Goal: Information Seeking & Learning: Find specific fact

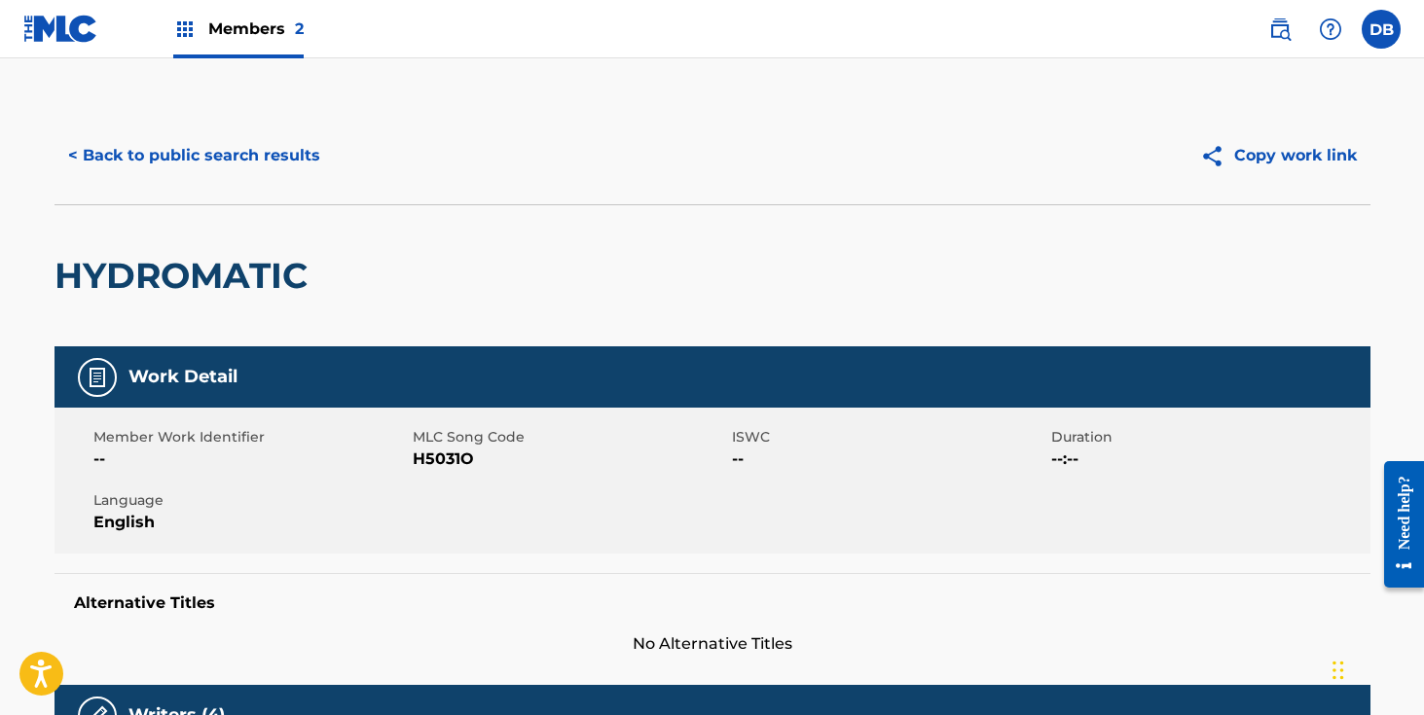
click at [254, 154] on button "< Back to public search results" at bounding box center [194, 155] width 279 height 49
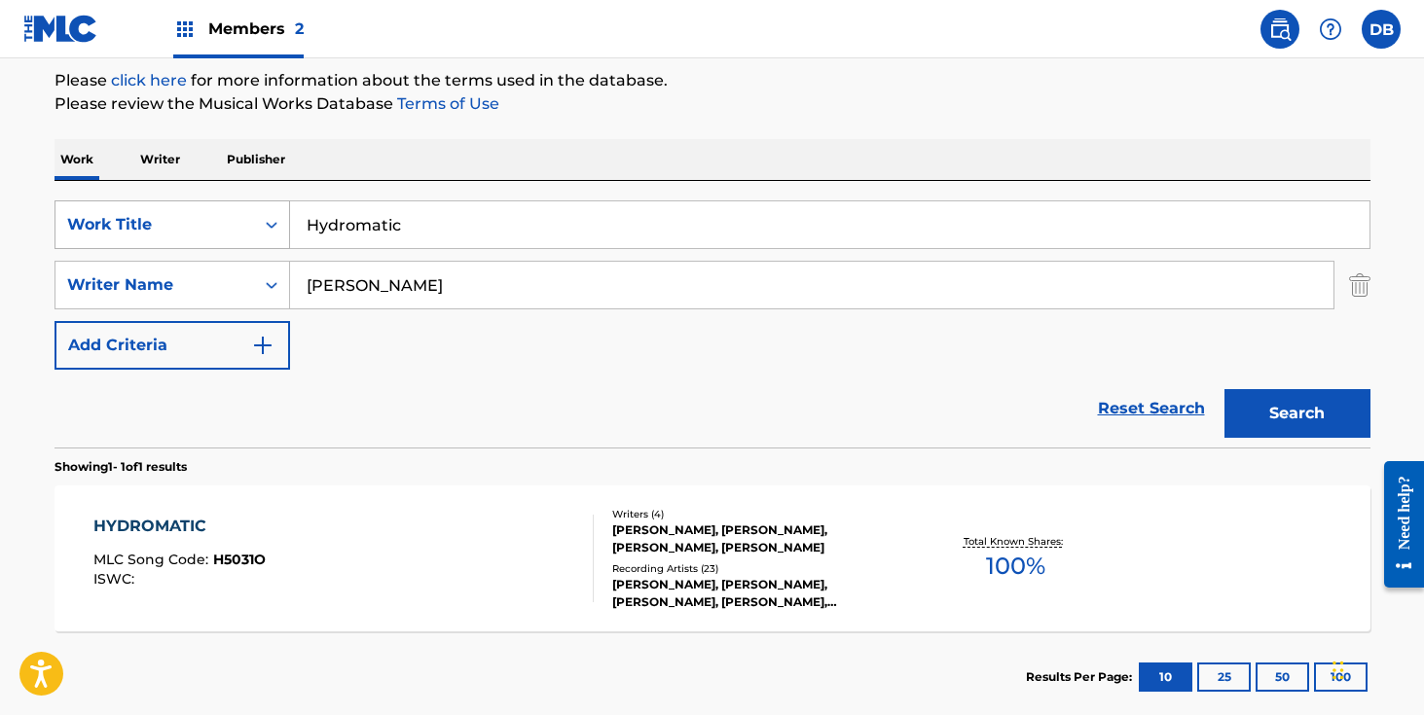
drag, startPoint x: 370, startPoint y: 218, endPoint x: 208, endPoint y: 234, distance: 162.3
click at [208, 234] on div "SearchWithCriteriada8440ed-ff44-40c9-a8c3-d83a54bb03e9 Work Title Hydromatic" at bounding box center [713, 225] width 1316 height 49
click at [1281, 413] on button "Search" at bounding box center [1298, 413] width 146 height 49
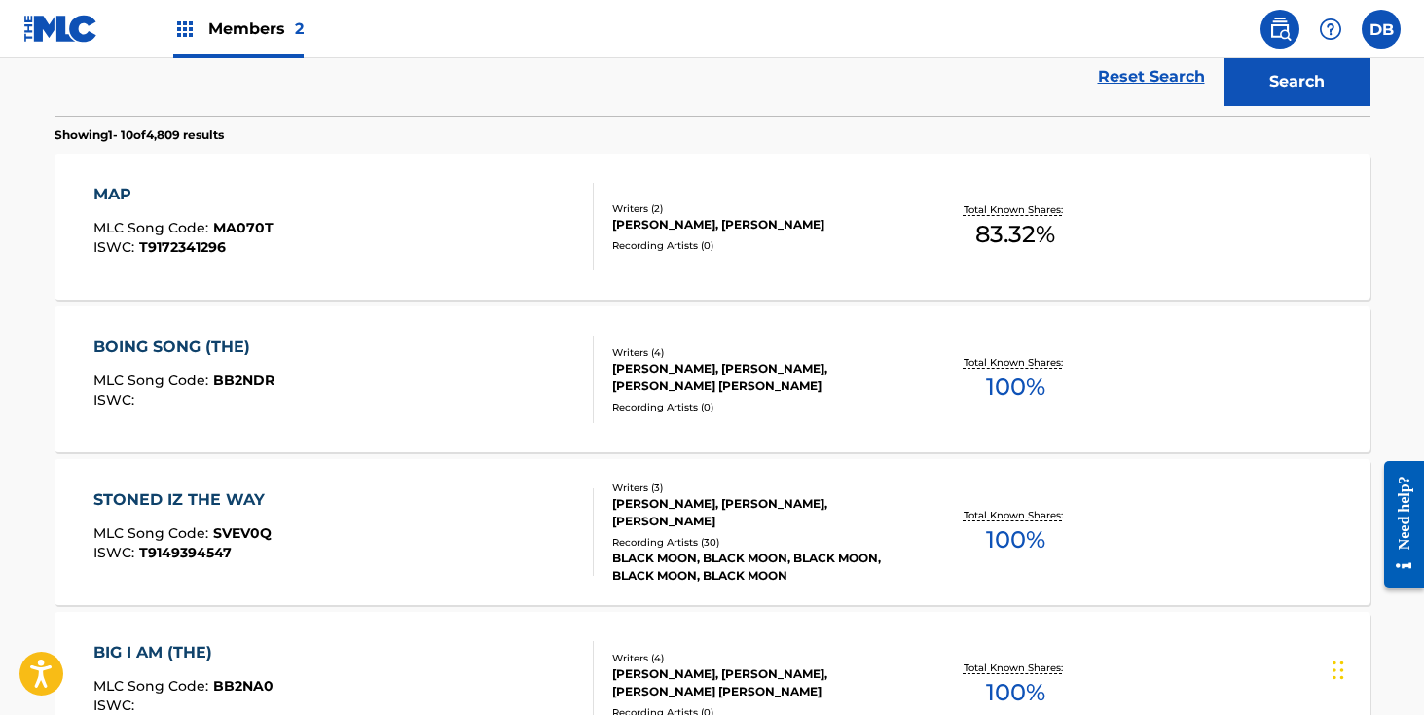
scroll to position [0, 0]
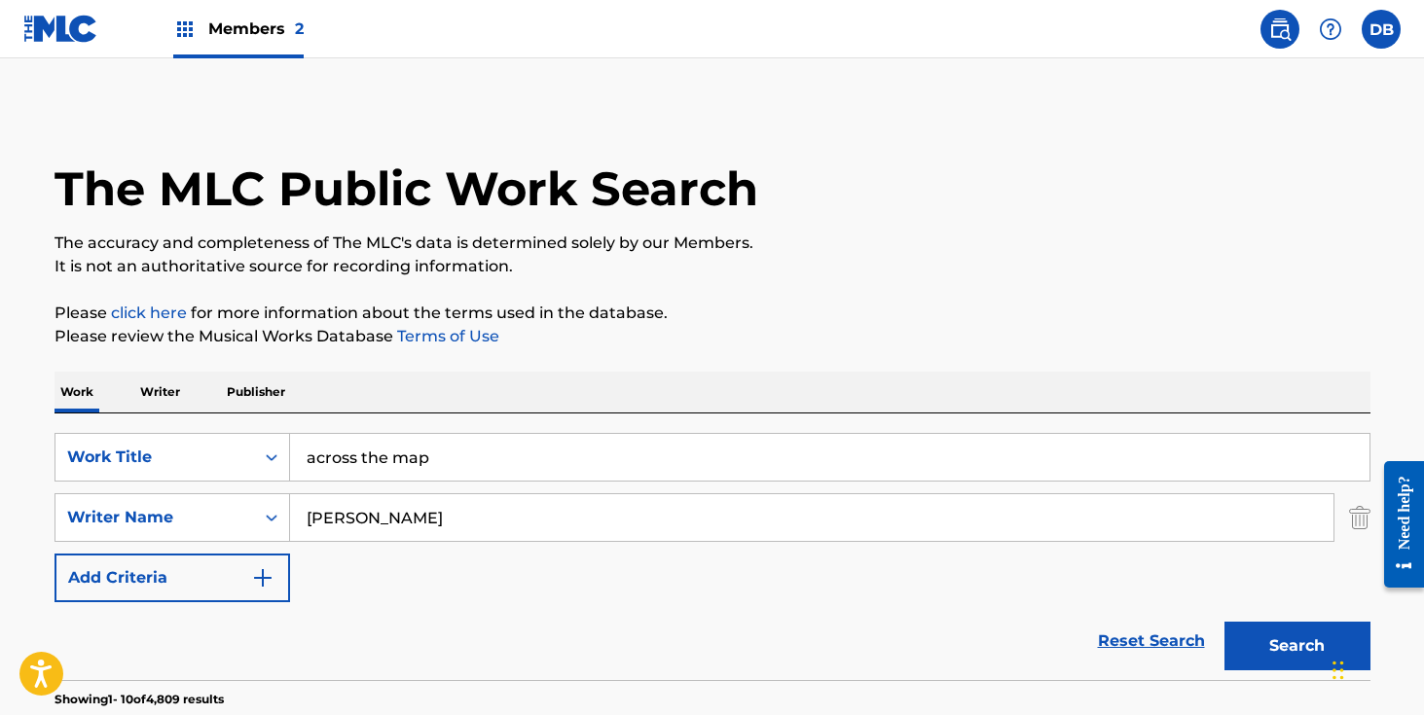
drag, startPoint x: 483, startPoint y: 458, endPoint x: 303, endPoint y: 463, distance: 180.1
click at [303, 463] on input "across the map" at bounding box center [830, 457] width 1080 height 47
type input "boogie to you conk out"
click at [1225, 622] on button "Search" at bounding box center [1298, 646] width 146 height 49
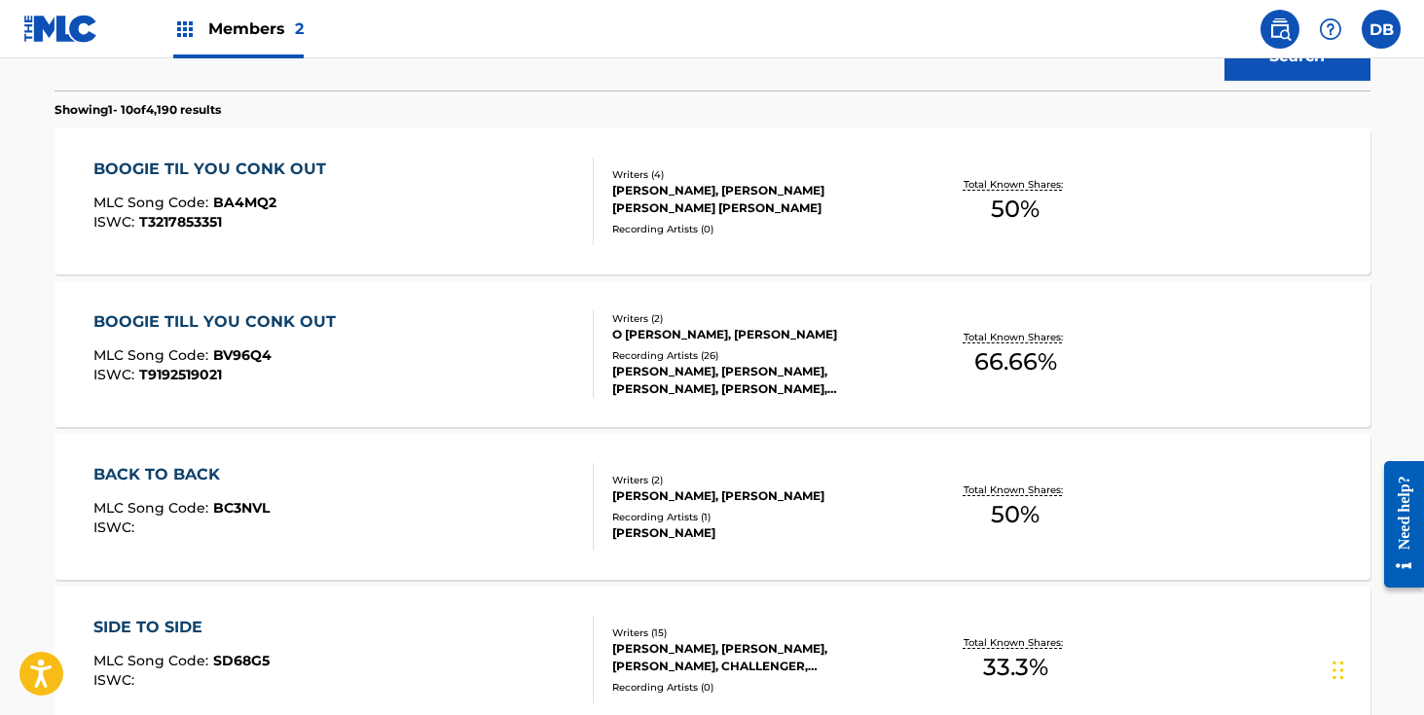
scroll to position [592, 0]
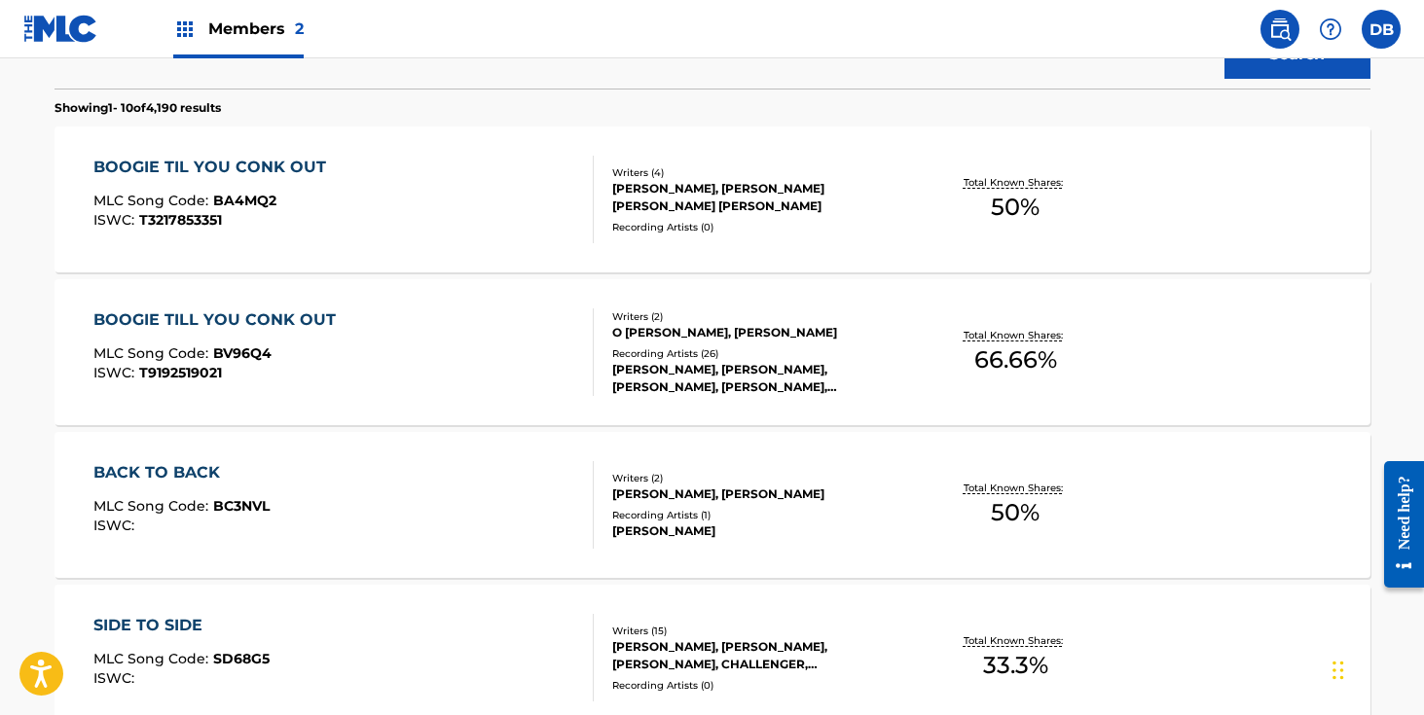
click at [701, 209] on div "[PERSON_NAME], [PERSON_NAME] [PERSON_NAME] [PERSON_NAME]" at bounding box center [759, 197] width 294 height 35
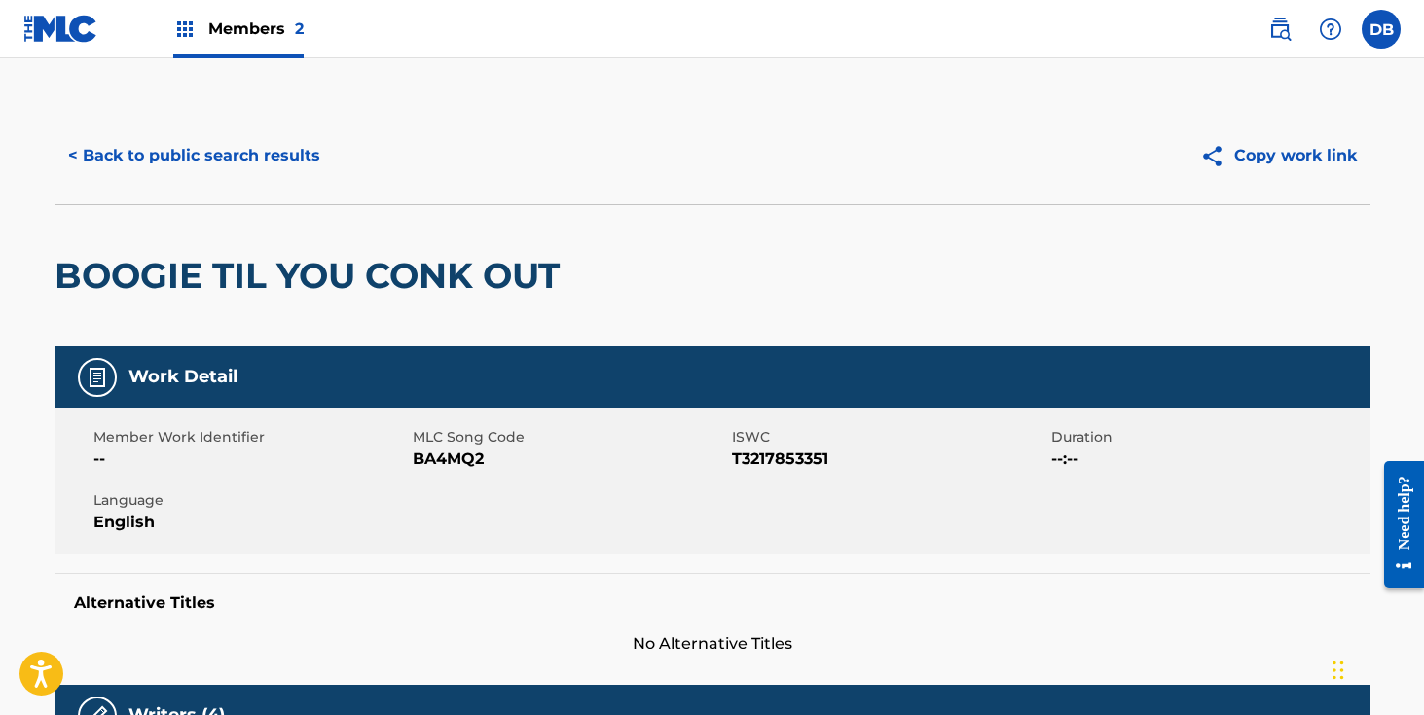
scroll to position [703, 0]
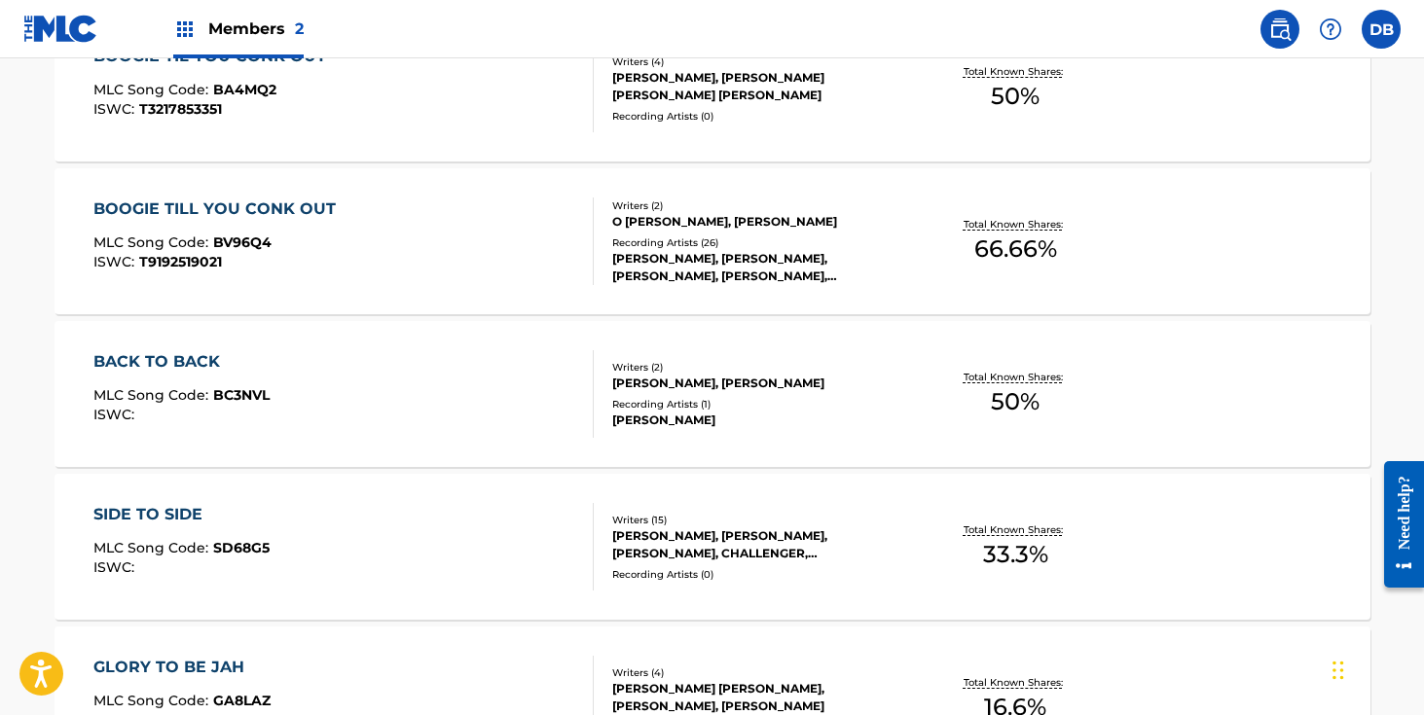
click at [683, 270] on div "[PERSON_NAME], [PERSON_NAME], [PERSON_NAME], [PERSON_NAME], [PERSON_NAME]" at bounding box center [759, 267] width 294 height 35
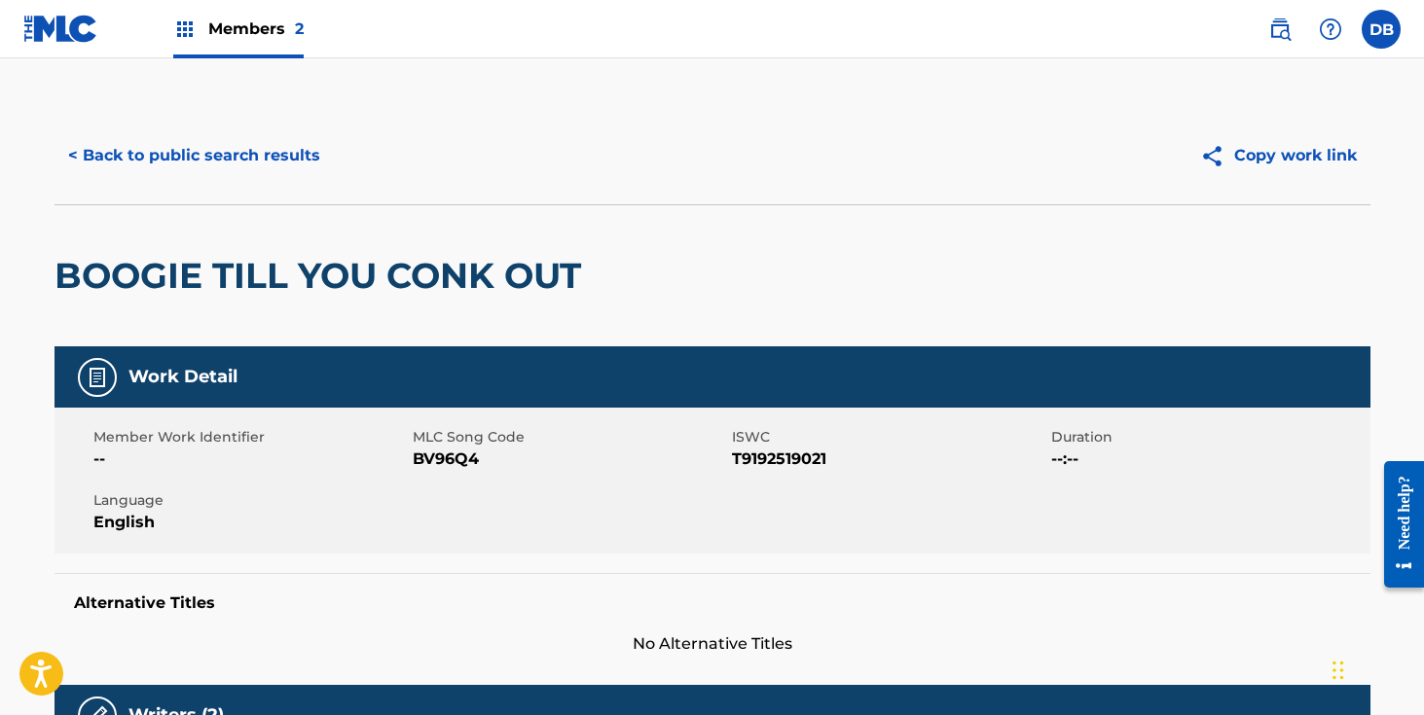
click at [262, 160] on button "< Back to public search results" at bounding box center [194, 155] width 279 height 49
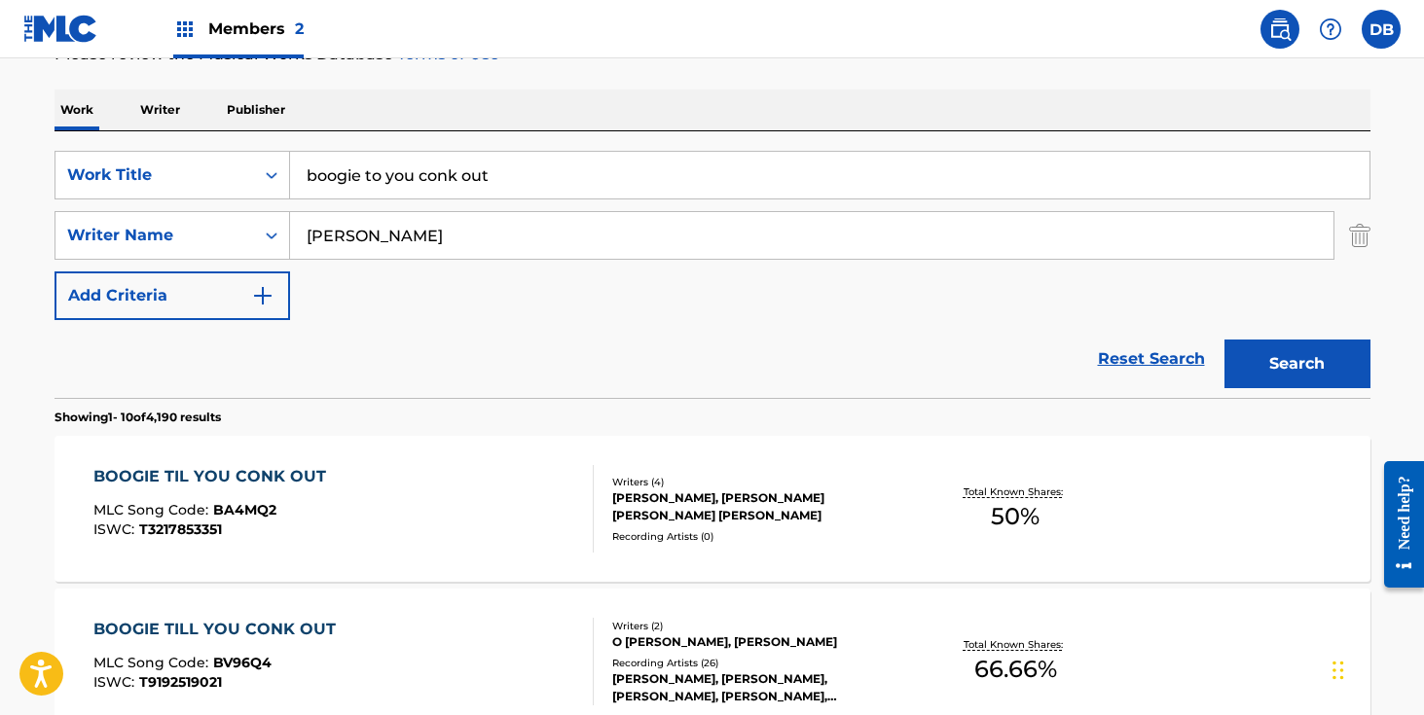
scroll to position [141, 0]
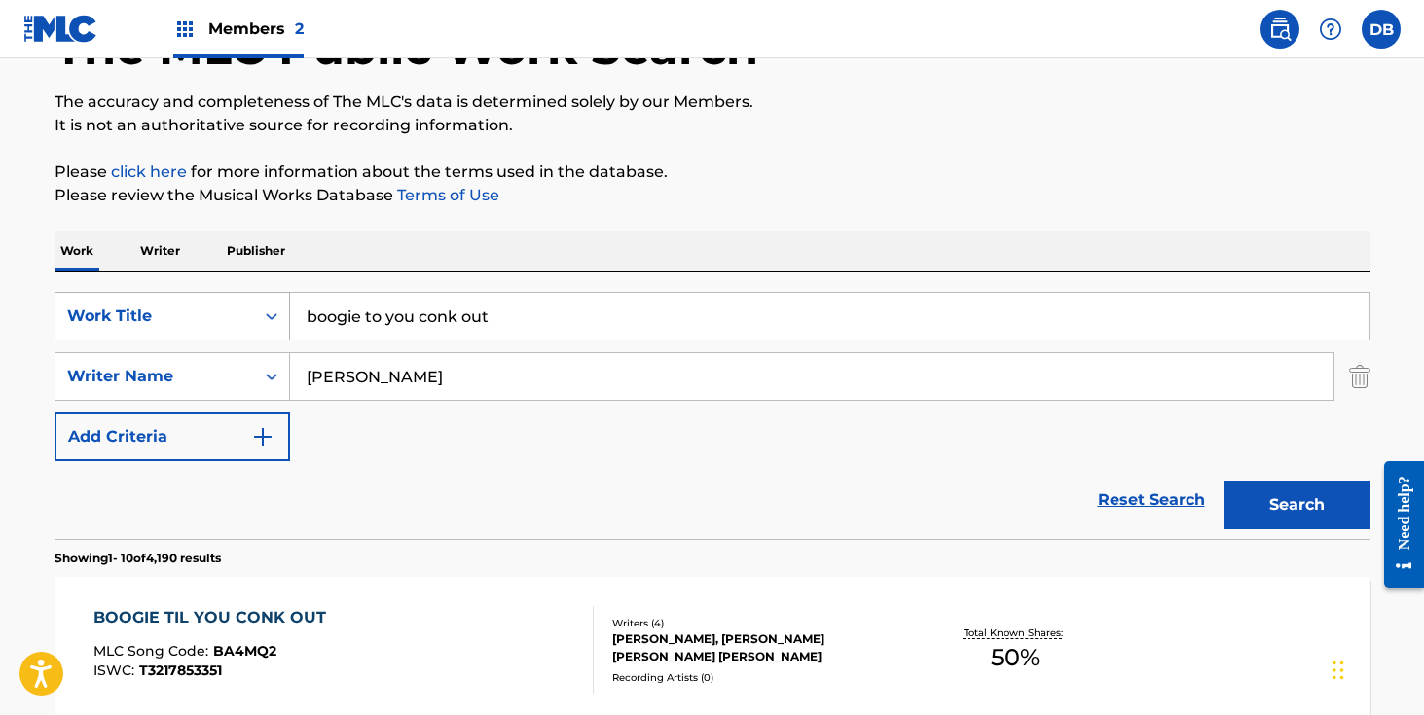
drag, startPoint x: 480, startPoint y: 322, endPoint x: 260, endPoint y: 318, distance: 220.0
click at [265, 318] on div "SearchWithCriteriada8440ed-ff44-40c9-a8c3-d83a54bb03e9 Work Title boogie to you…" at bounding box center [713, 316] width 1316 height 49
type input "flow for sale"
click at [1276, 492] on button "Search" at bounding box center [1298, 505] width 146 height 49
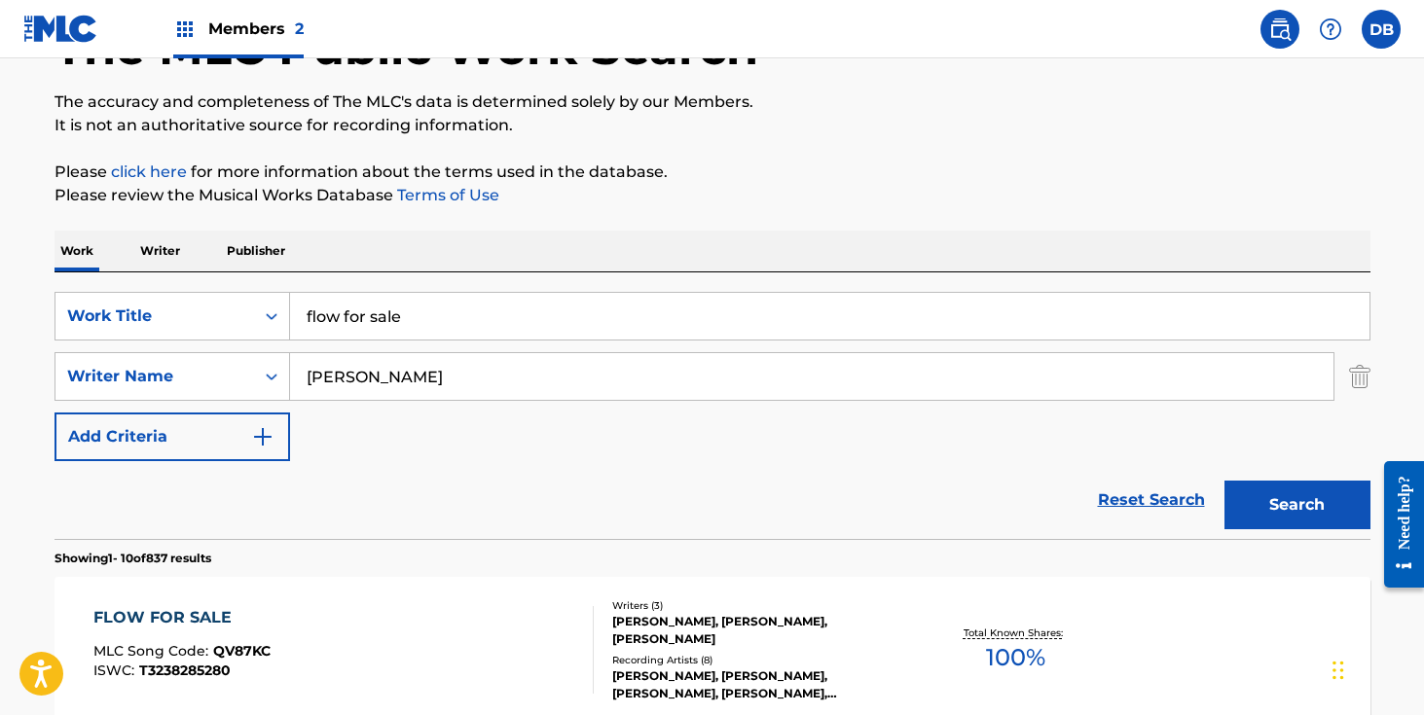
click at [1300, 510] on button "Search" at bounding box center [1298, 505] width 146 height 49
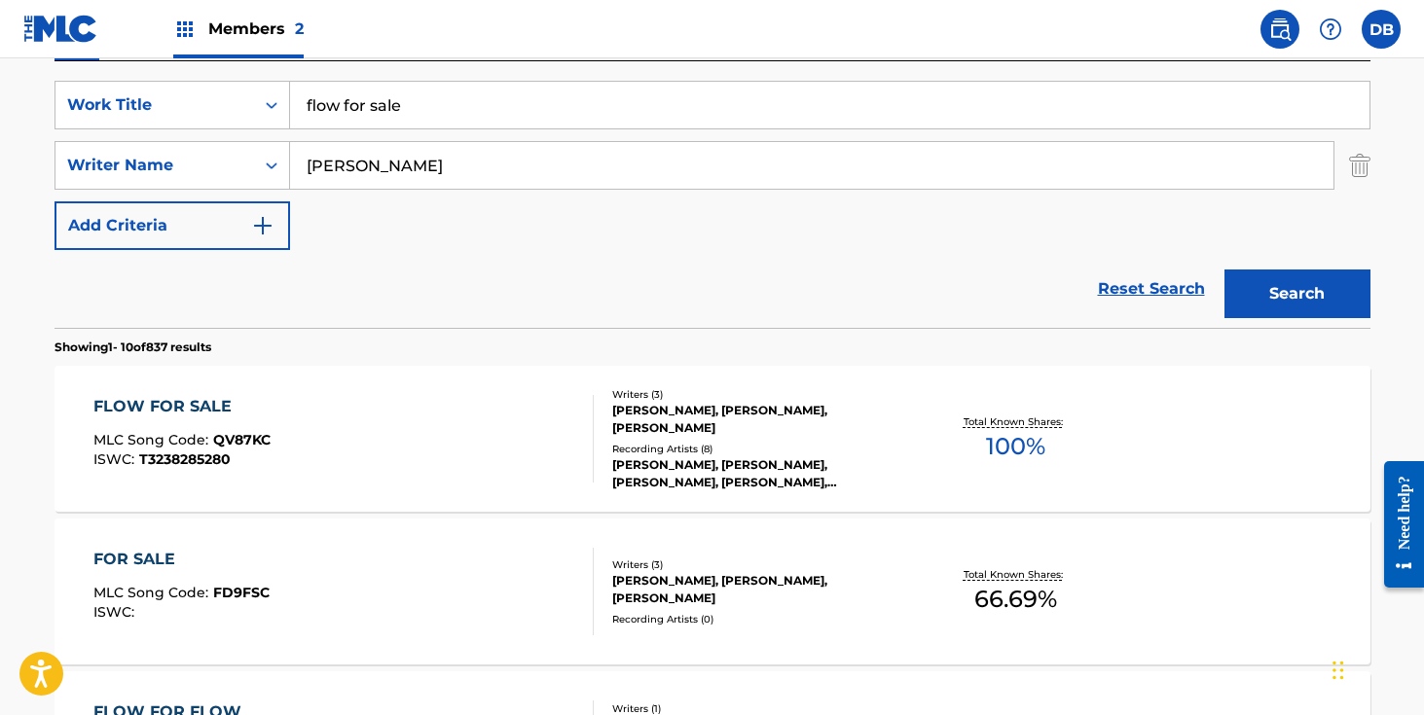
scroll to position [429, 0]
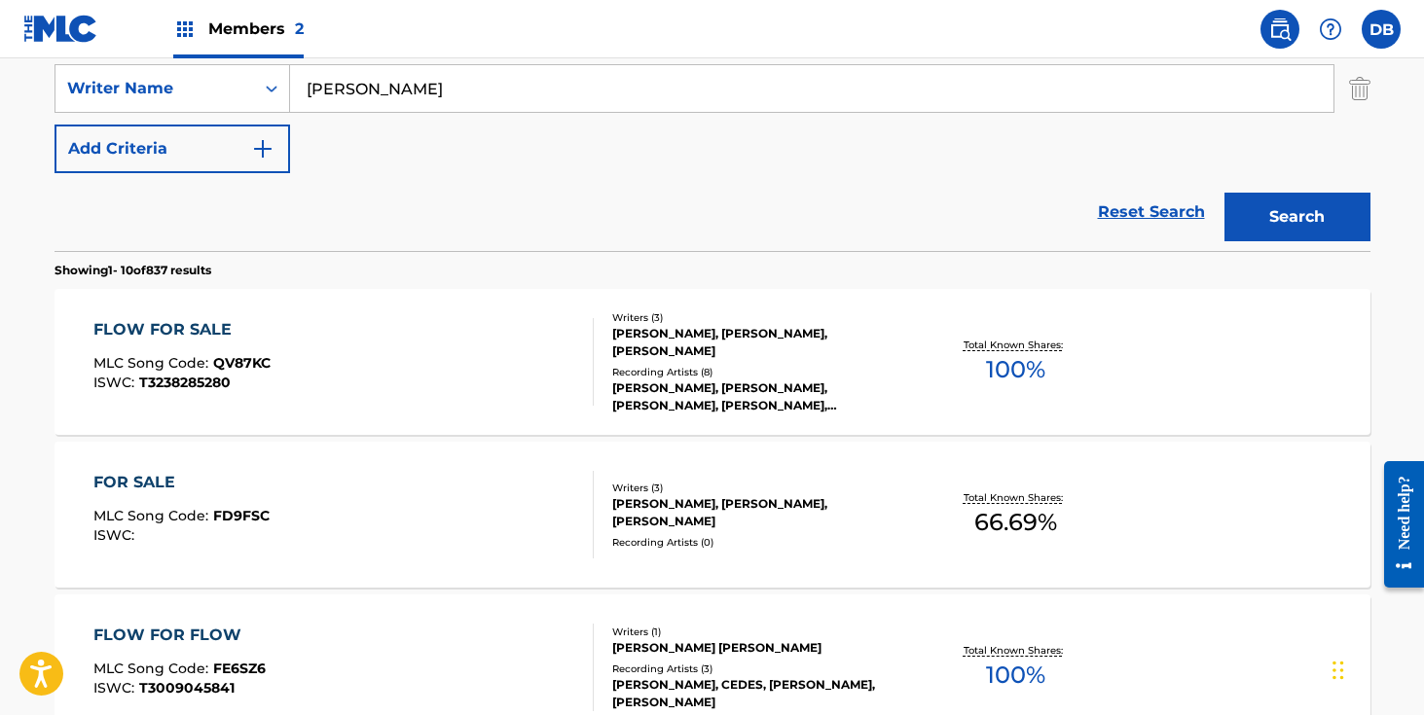
click at [770, 374] on div "Recording Artists ( 8 )" at bounding box center [759, 372] width 294 height 15
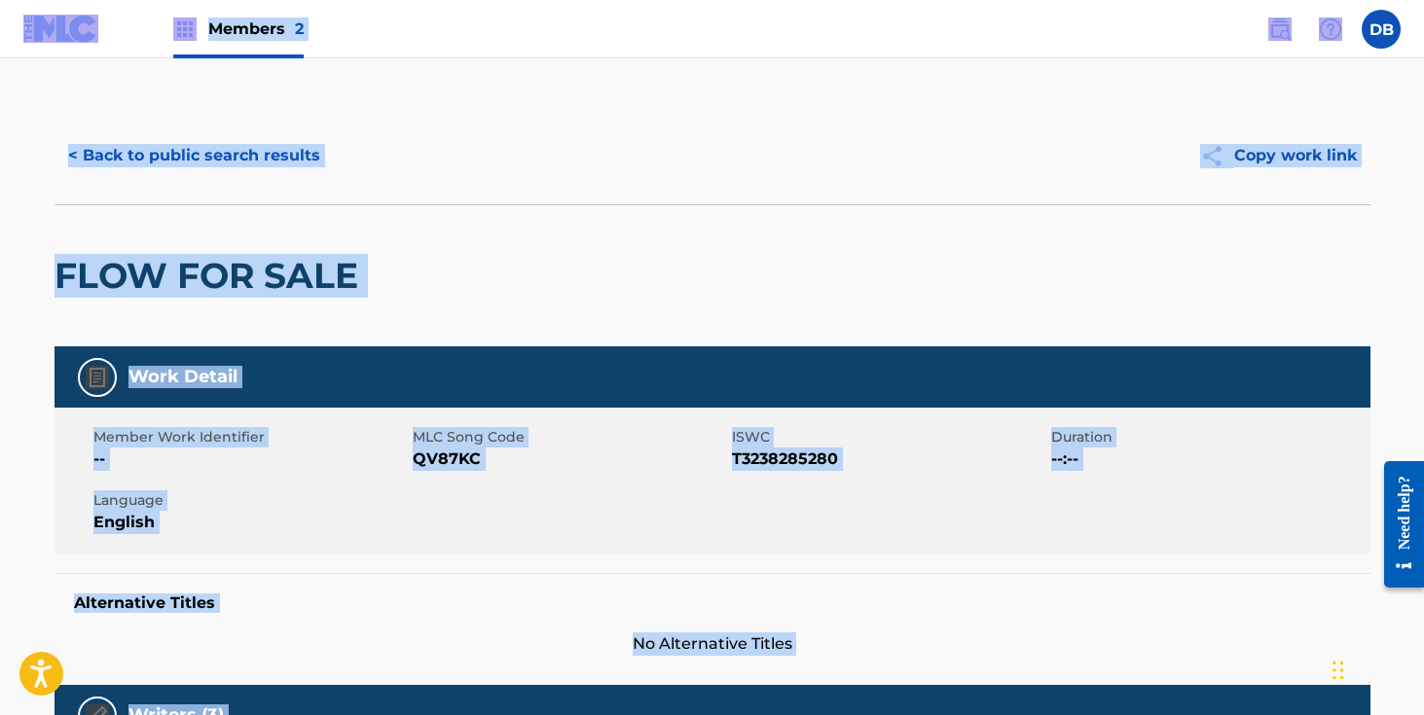
click at [282, 150] on button "< Back to public search results" at bounding box center [194, 155] width 279 height 49
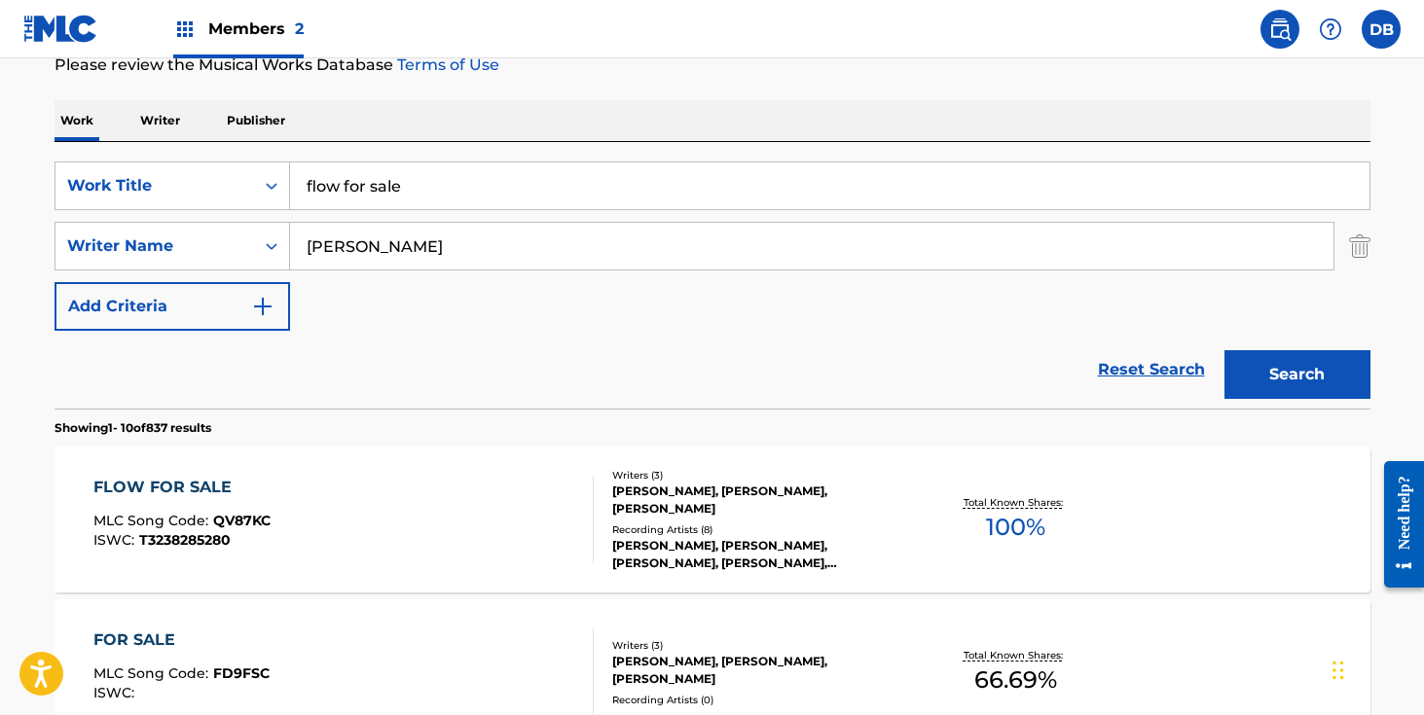
scroll to position [181, 0]
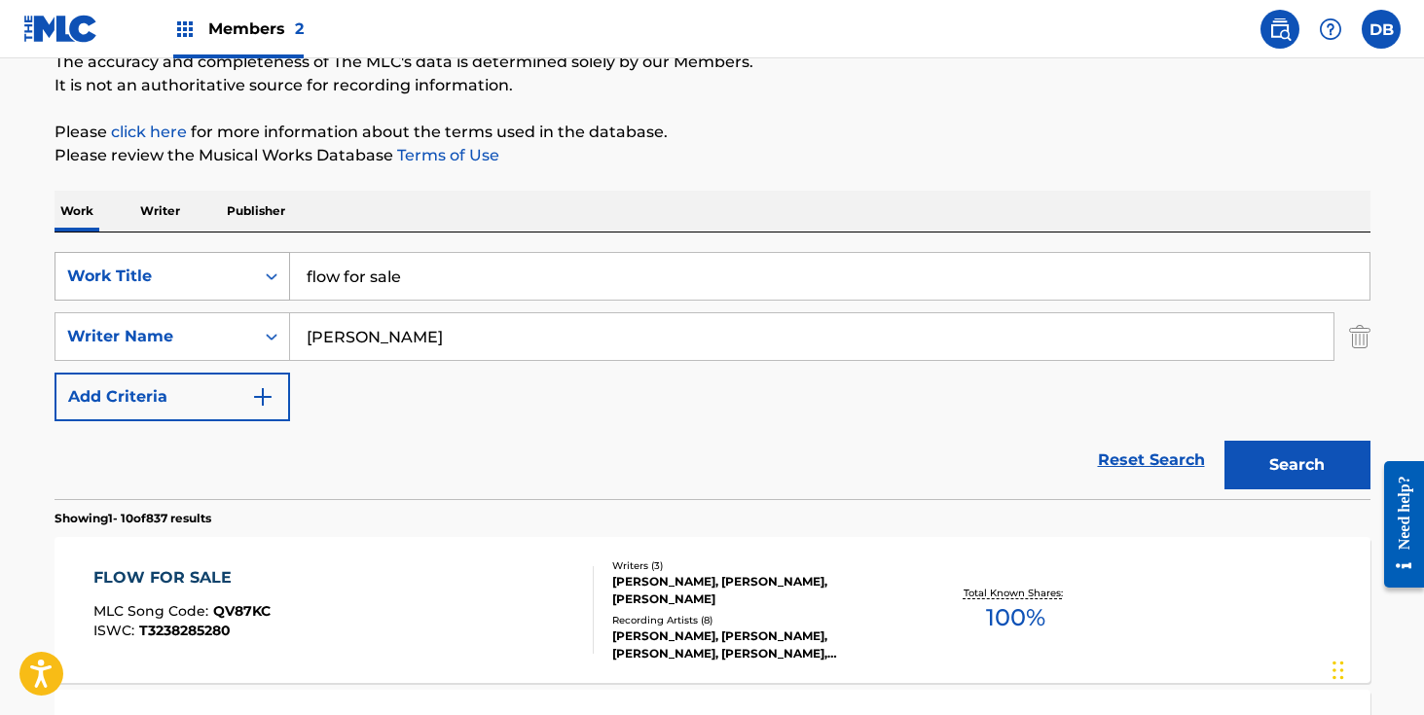
drag, startPoint x: 425, startPoint y: 279, endPoint x: 262, endPoint y: 279, distance: 163.5
click at [262, 279] on div "SearchWithCriteriada8440ed-ff44-40c9-a8c3-d83a54bb03e9 Work Title flow for sale" at bounding box center [713, 276] width 1316 height 49
type input "so [PERSON_NAME]"
click at [1301, 442] on button "Search" at bounding box center [1298, 465] width 146 height 49
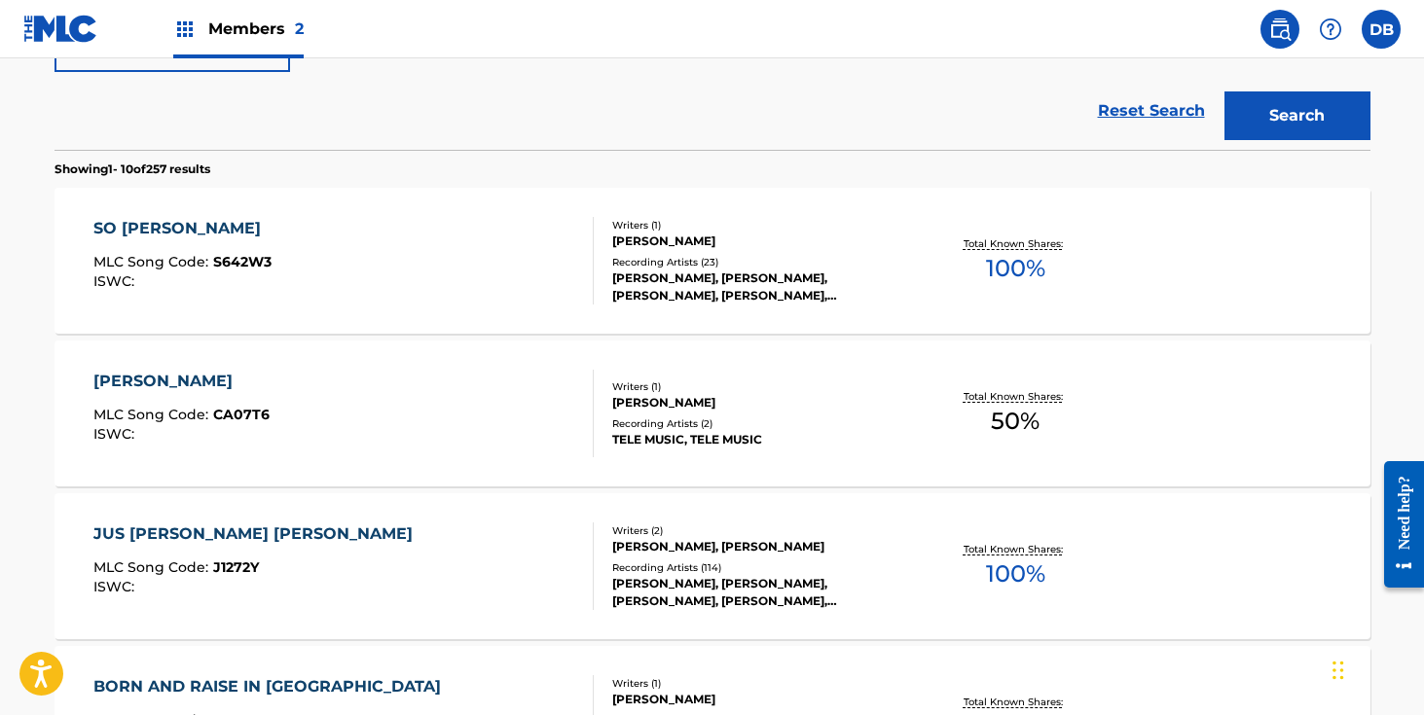
scroll to position [535, 0]
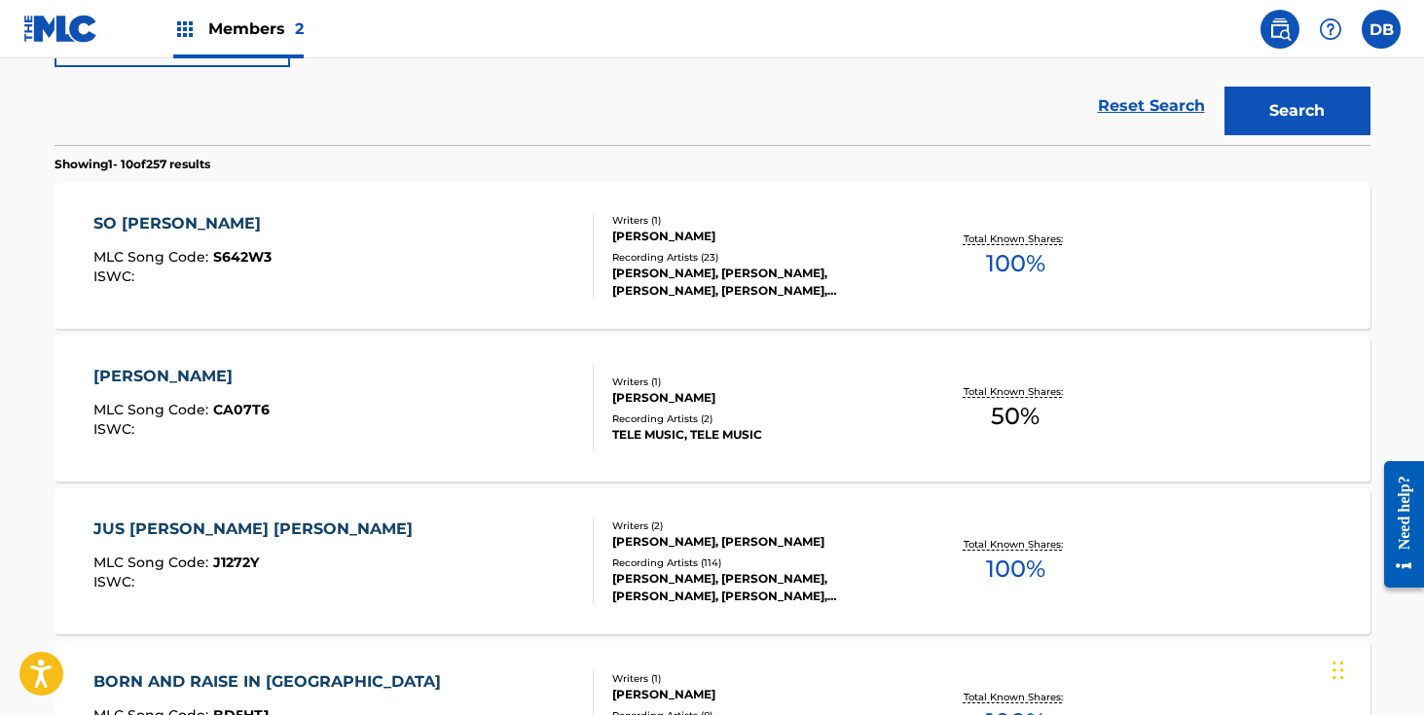
click at [716, 265] on div "Recording Artists ( 23 )" at bounding box center [759, 257] width 294 height 15
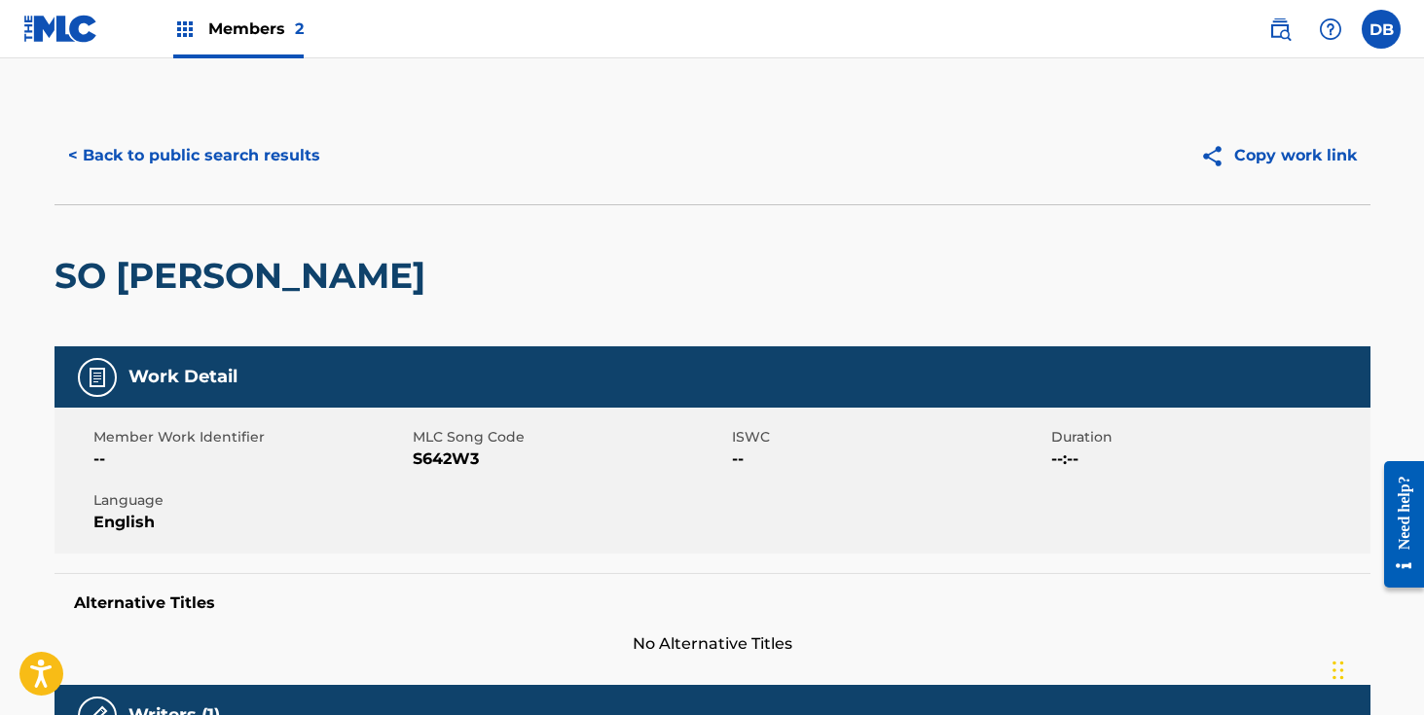
click at [268, 156] on button "< Back to public search results" at bounding box center [194, 155] width 279 height 49
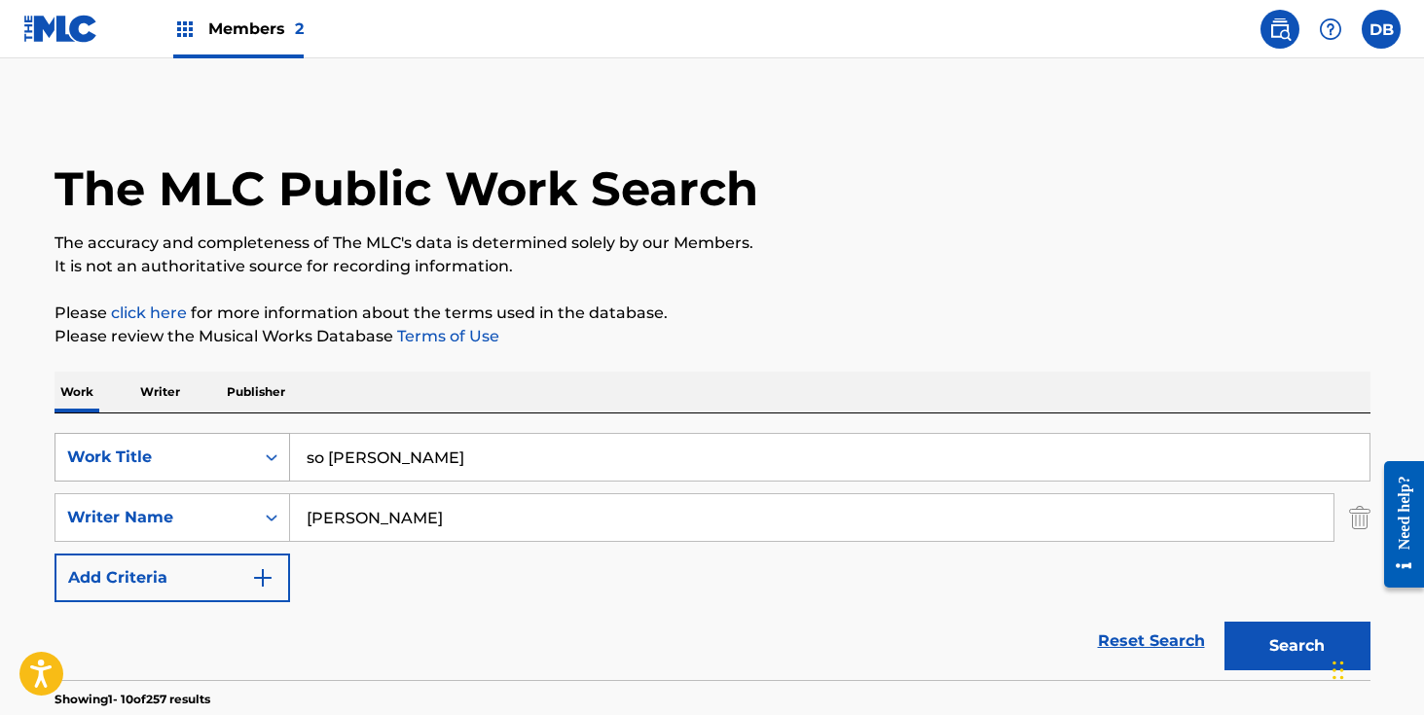
drag, startPoint x: 404, startPoint y: 459, endPoint x: 283, endPoint y: 459, distance: 120.7
click at [285, 459] on div "SearchWithCriteriada8440ed-ff44-40c9-a8c3-d83a54bb03e9 Work Title so [PERSON_NA…" at bounding box center [713, 457] width 1316 height 49
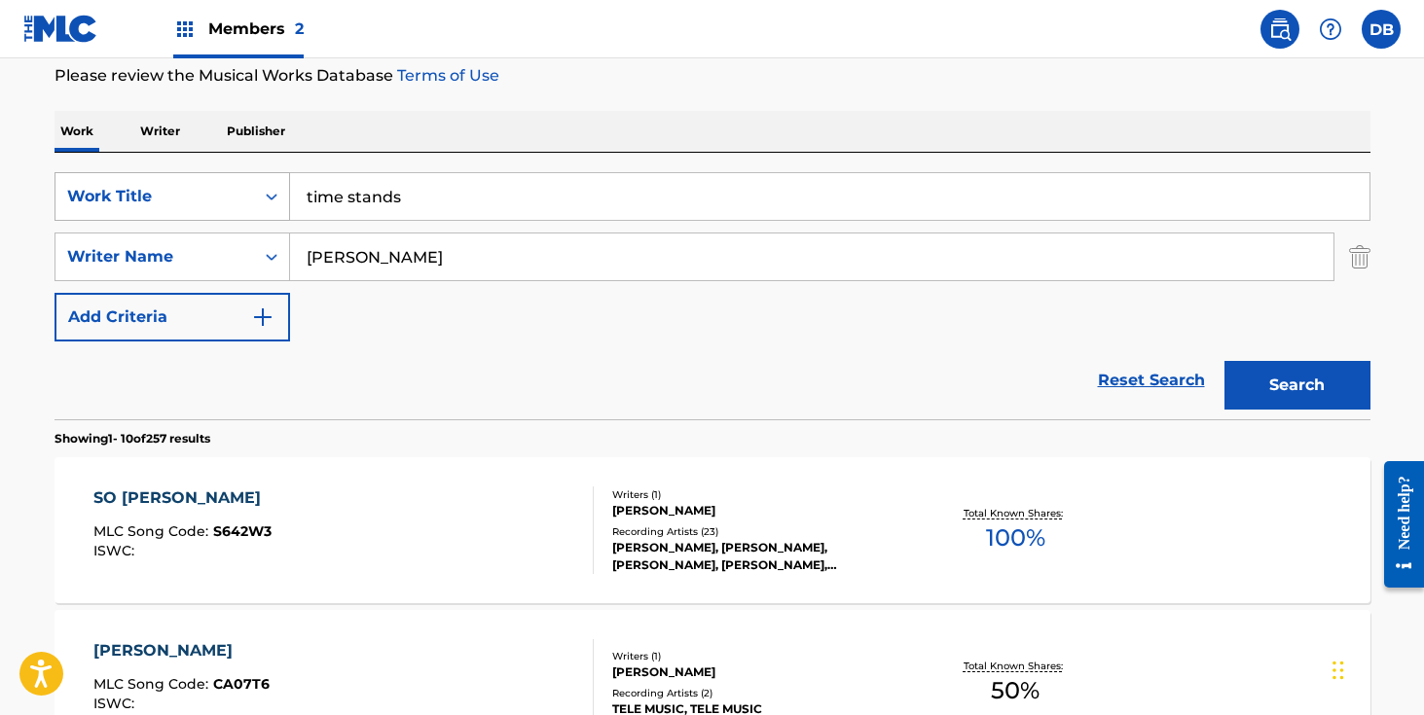
scroll to position [351, 0]
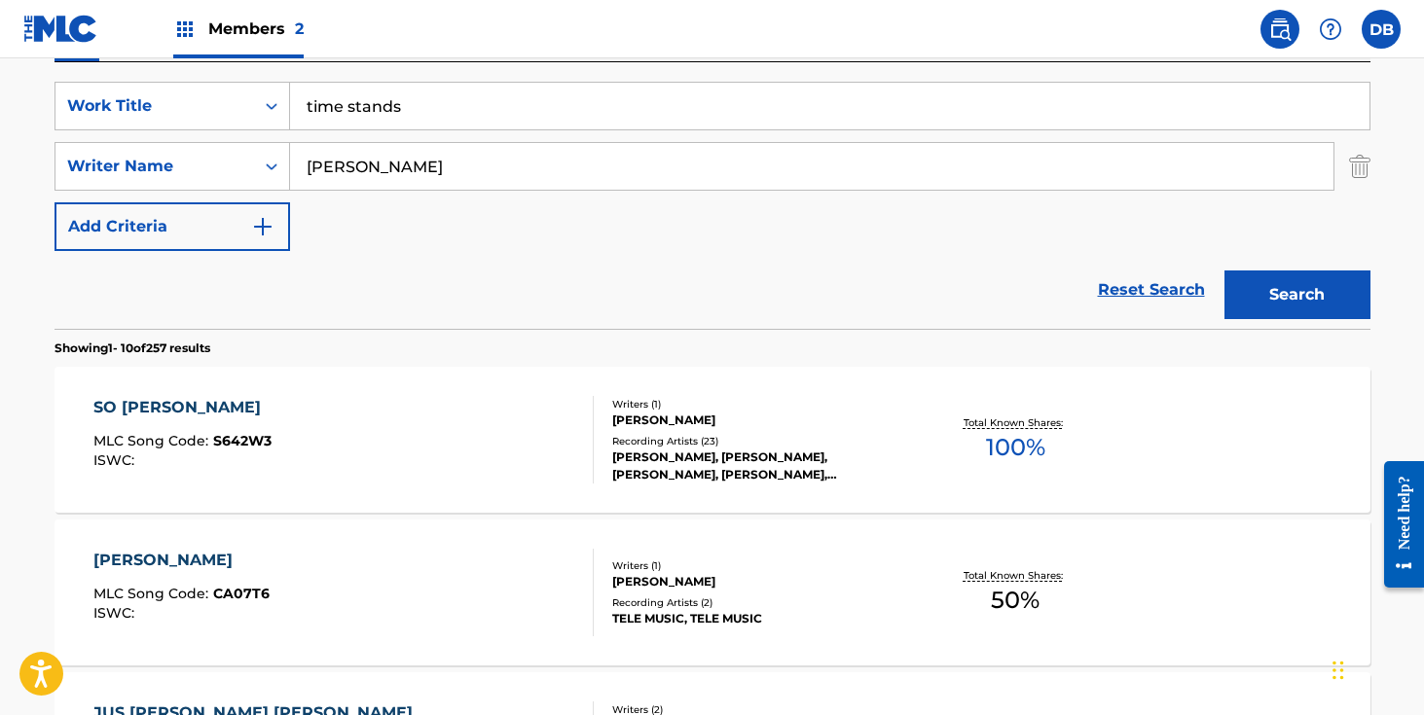
type input "time stands"
click at [1281, 307] on button "Search" at bounding box center [1298, 295] width 146 height 49
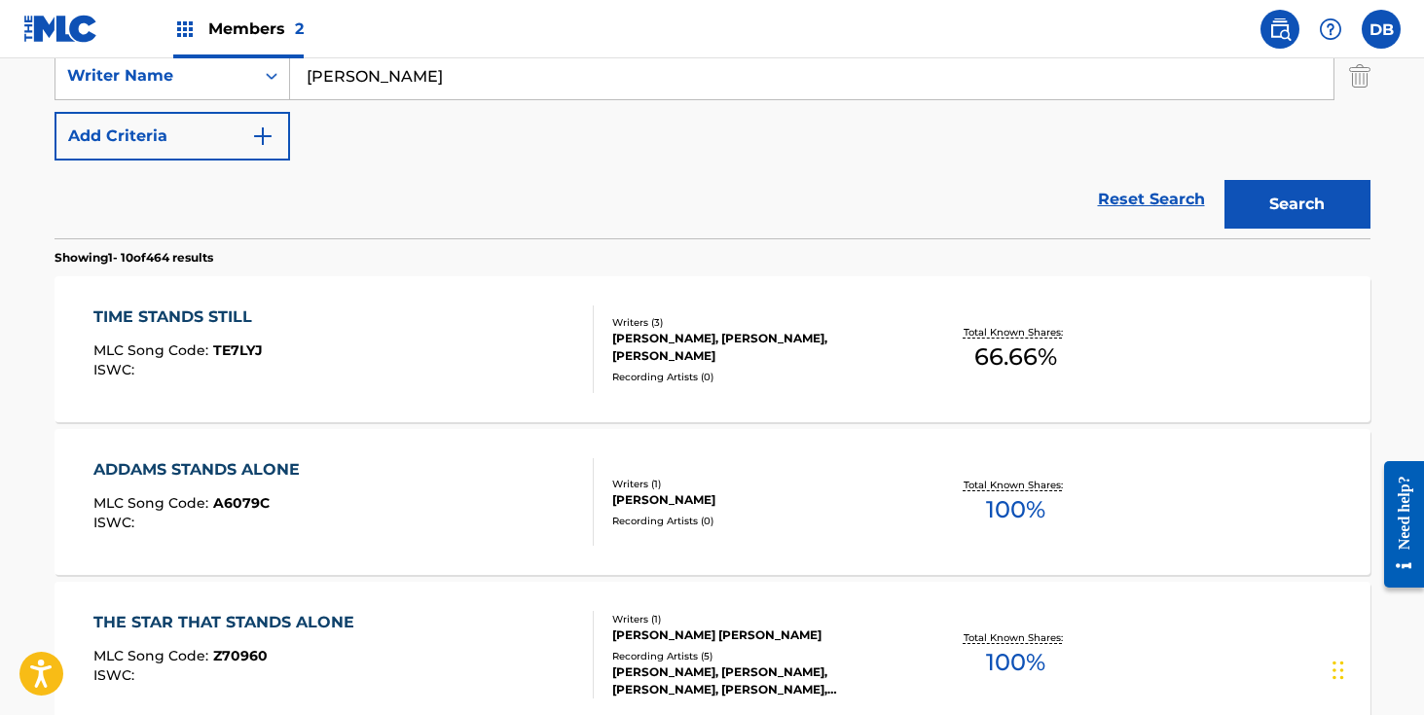
scroll to position [448, 0]
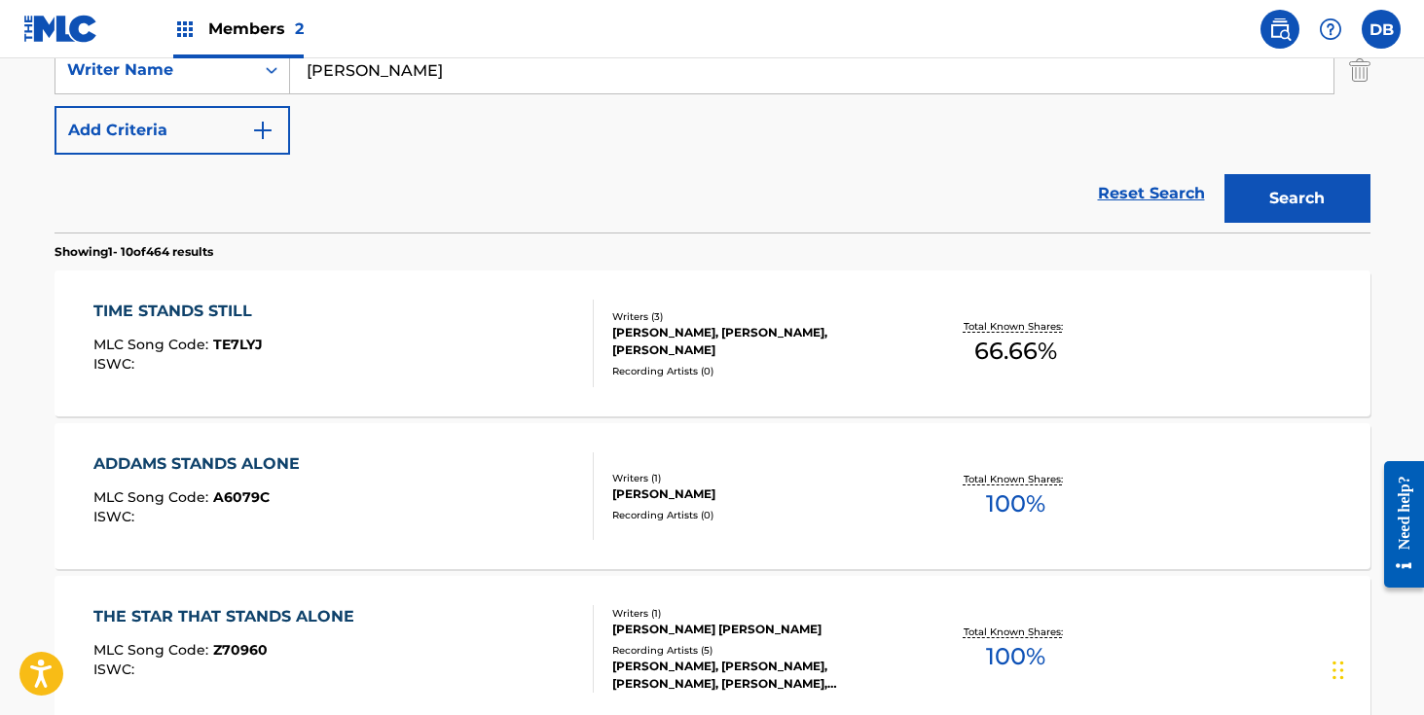
click at [746, 367] on div "Recording Artists ( 0 )" at bounding box center [759, 371] width 294 height 15
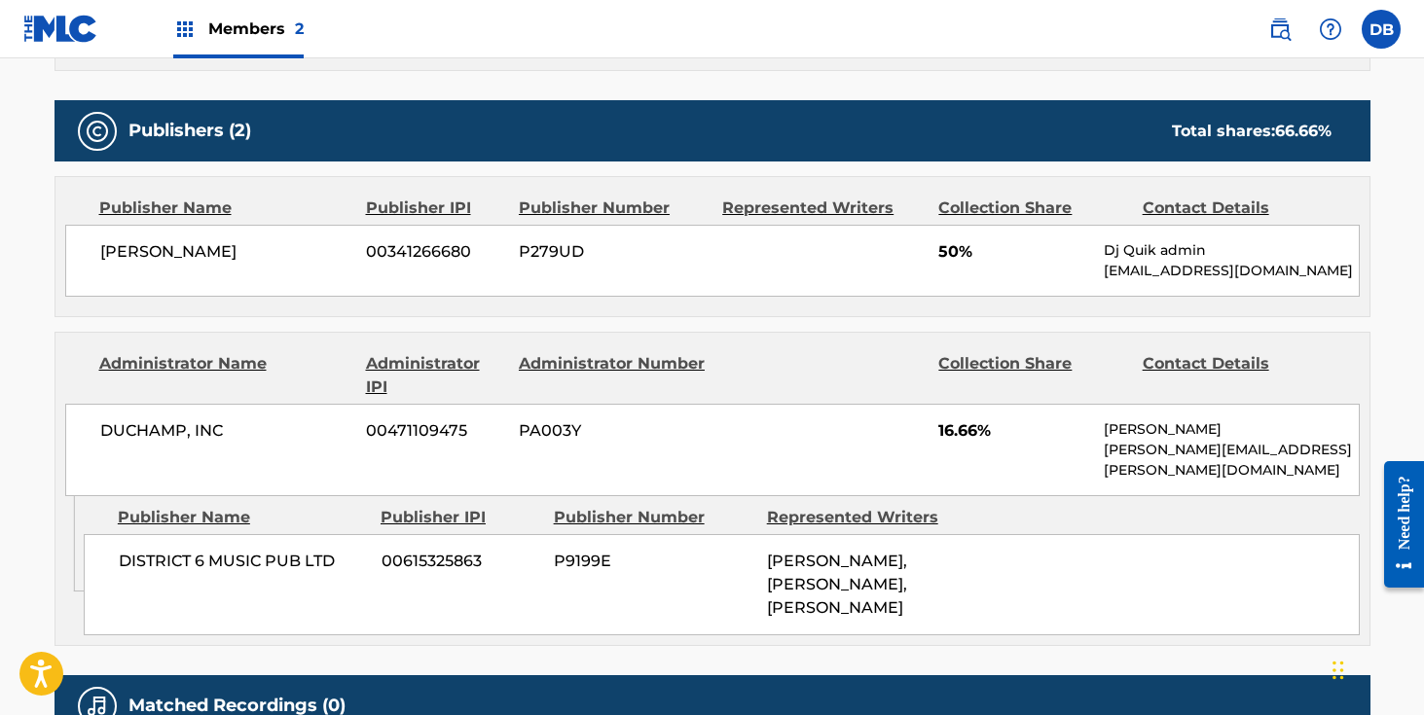
scroll to position [885, 0]
